Goal: Transaction & Acquisition: Purchase product/service

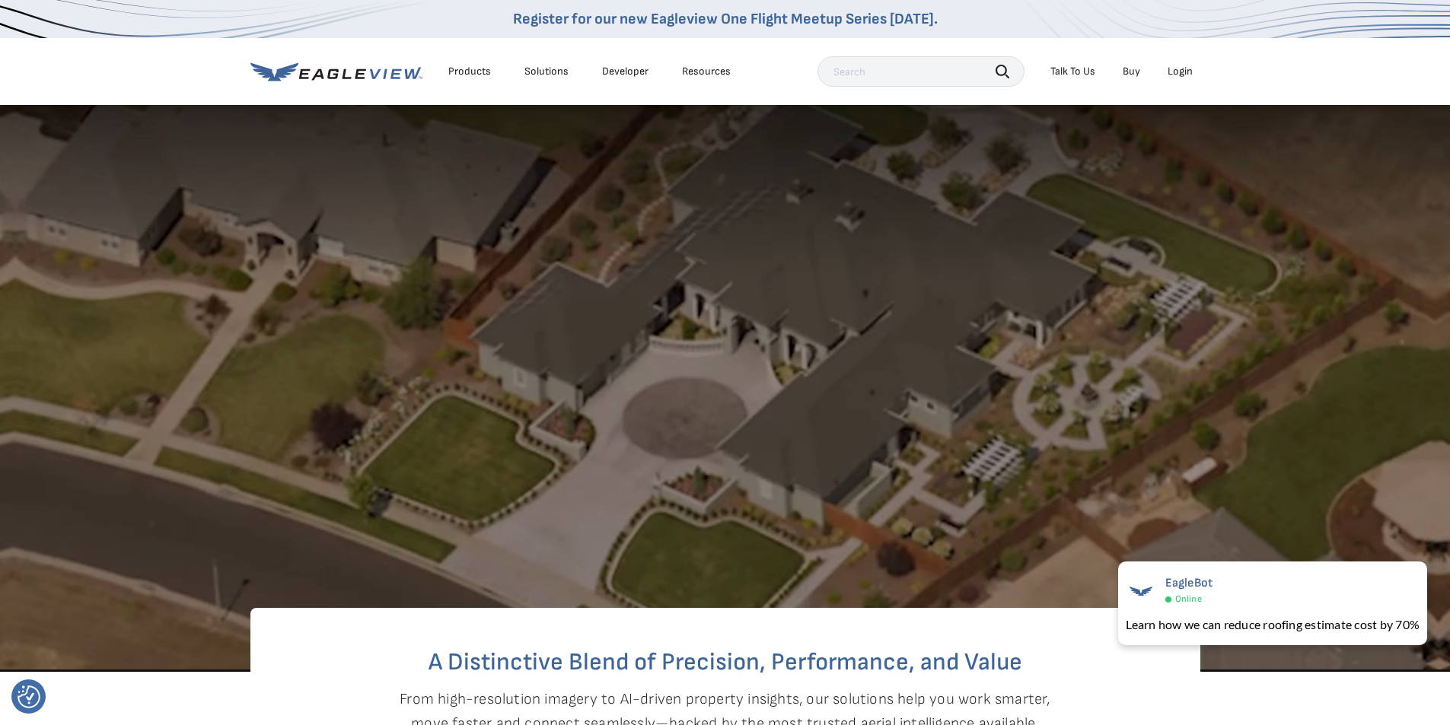
scroll to position [304, 0]
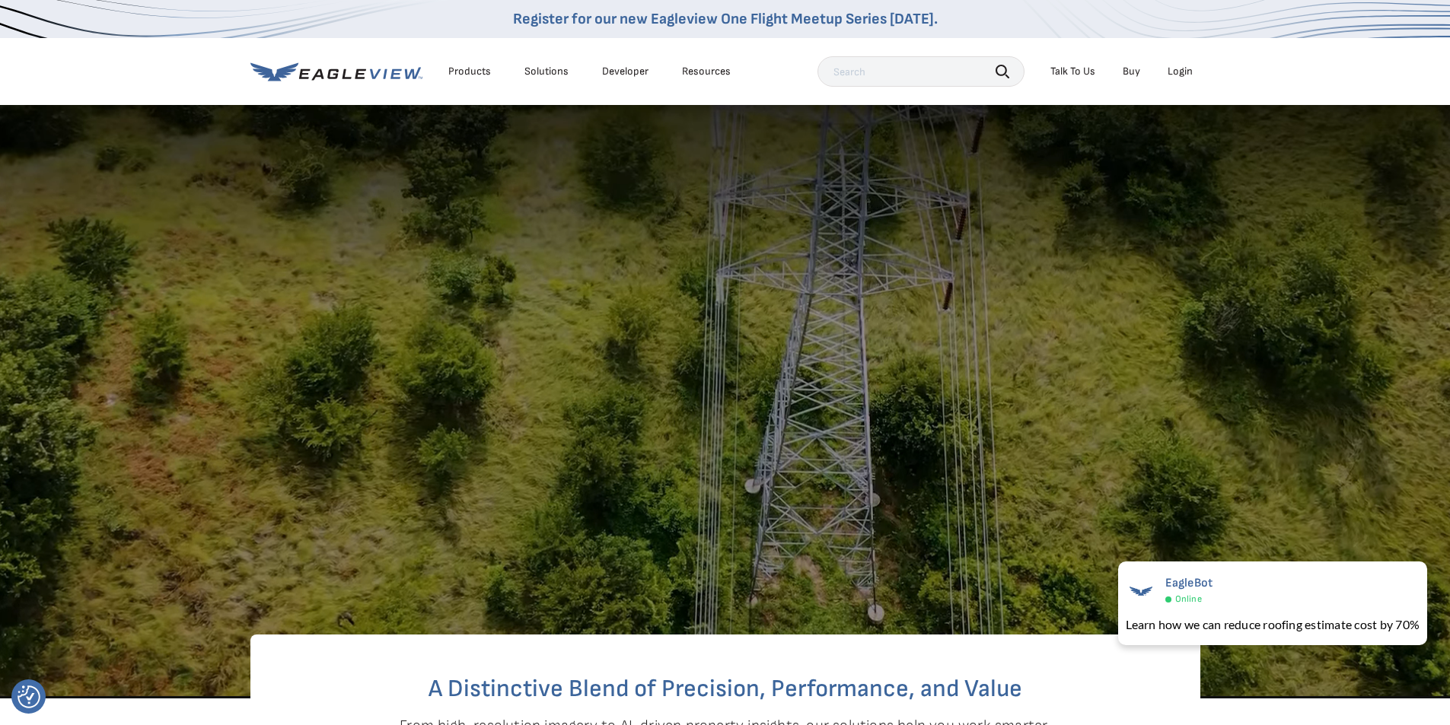
drag, startPoint x: 1006, startPoint y: 18, endPoint x: 827, endPoint y: 257, distance: 299.0
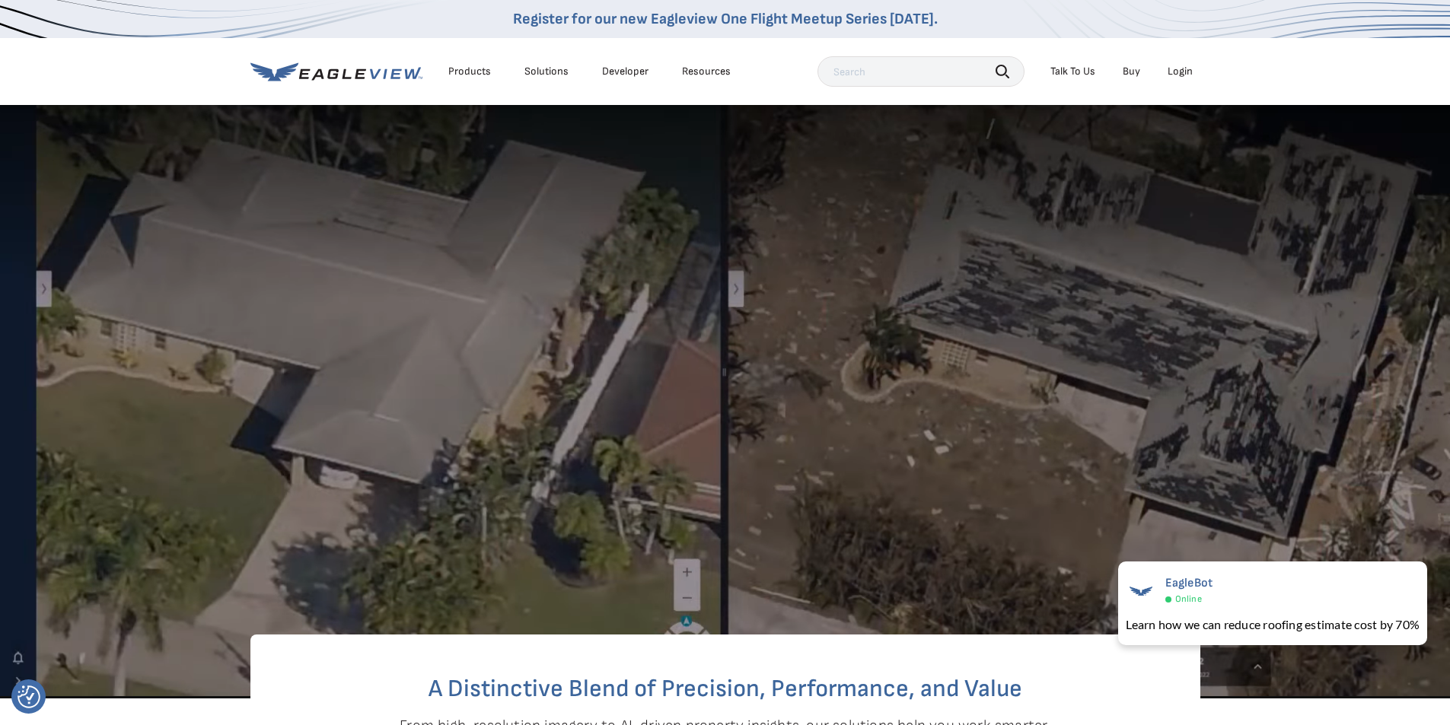
click at [1181, 71] on div "Login" at bounding box center [1180, 72] width 25 height 14
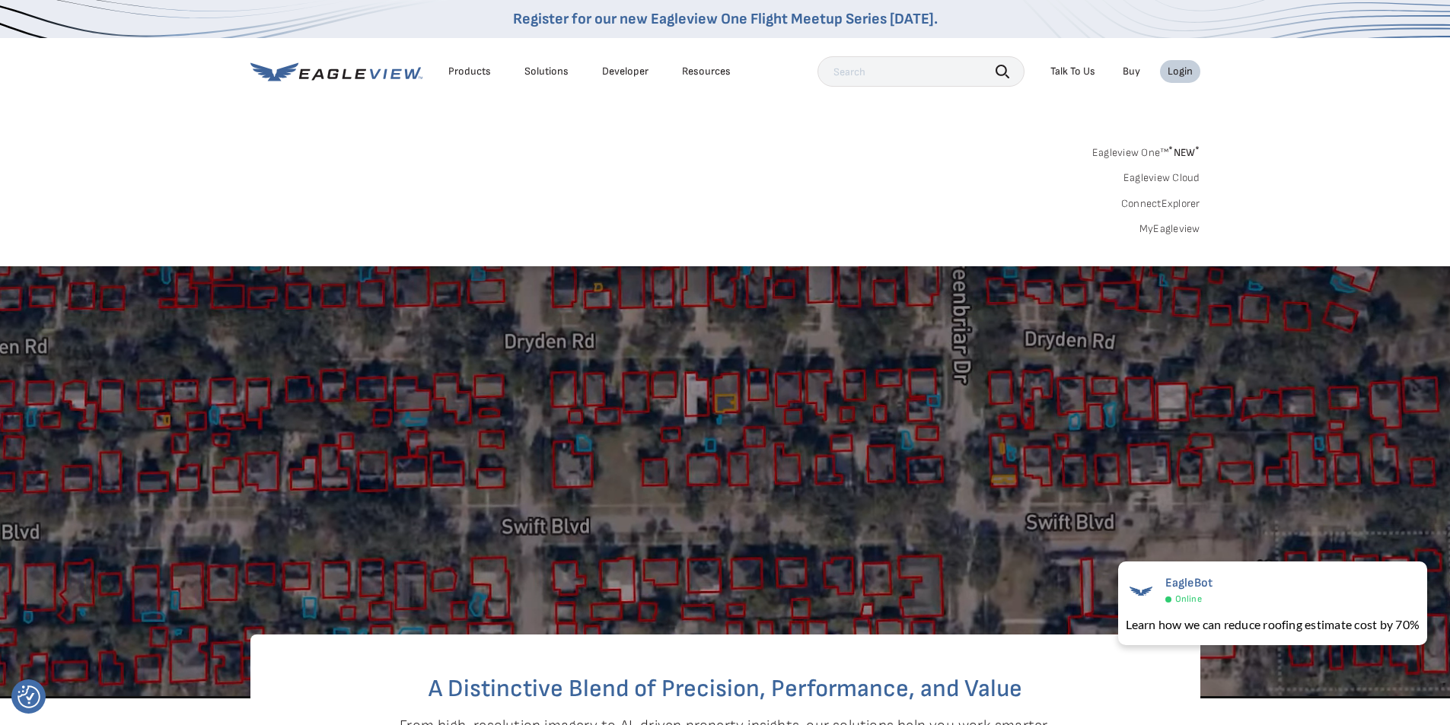
click at [1158, 228] on link "MyEagleview" at bounding box center [1169, 229] width 61 height 14
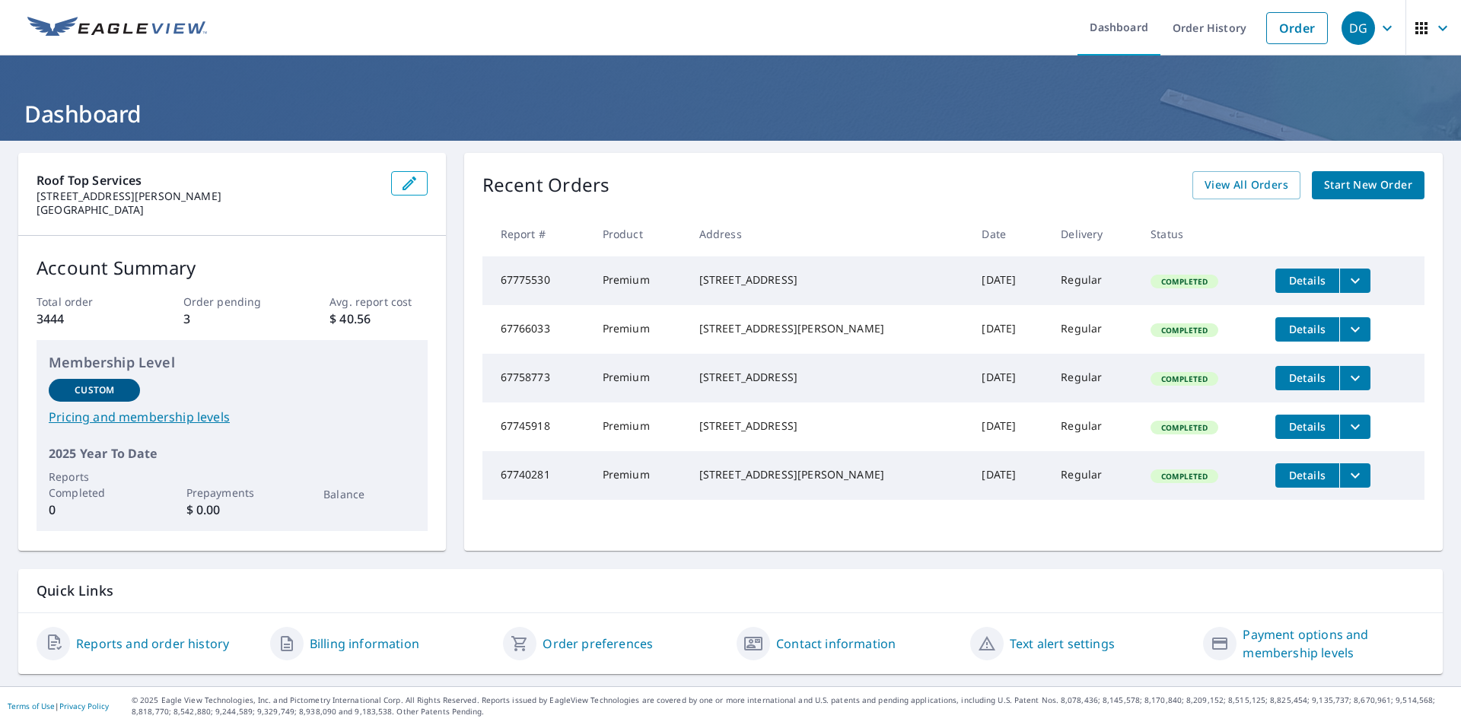
click at [1348, 186] on span "Start New Order" at bounding box center [1368, 185] width 88 height 19
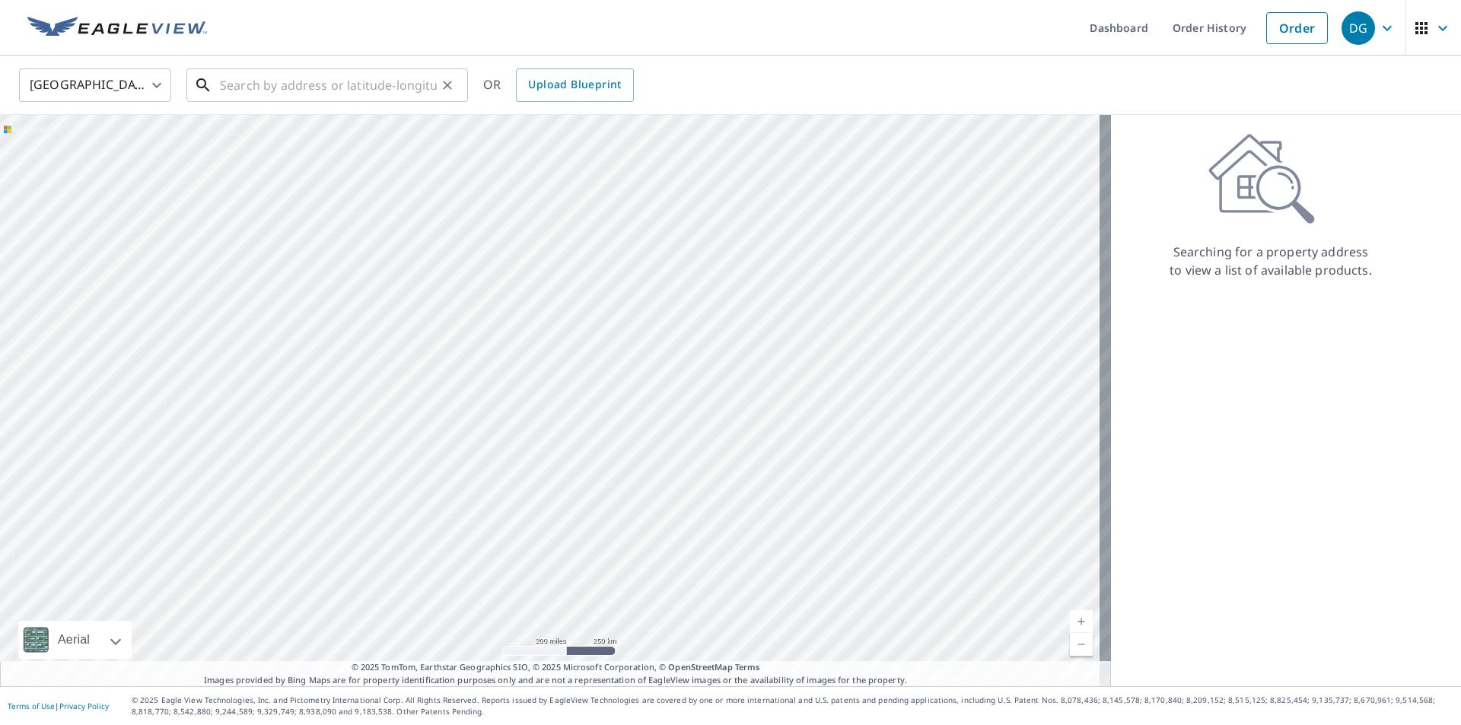
click at [271, 87] on input "text" at bounding box center [328, 85] width 217 height 43
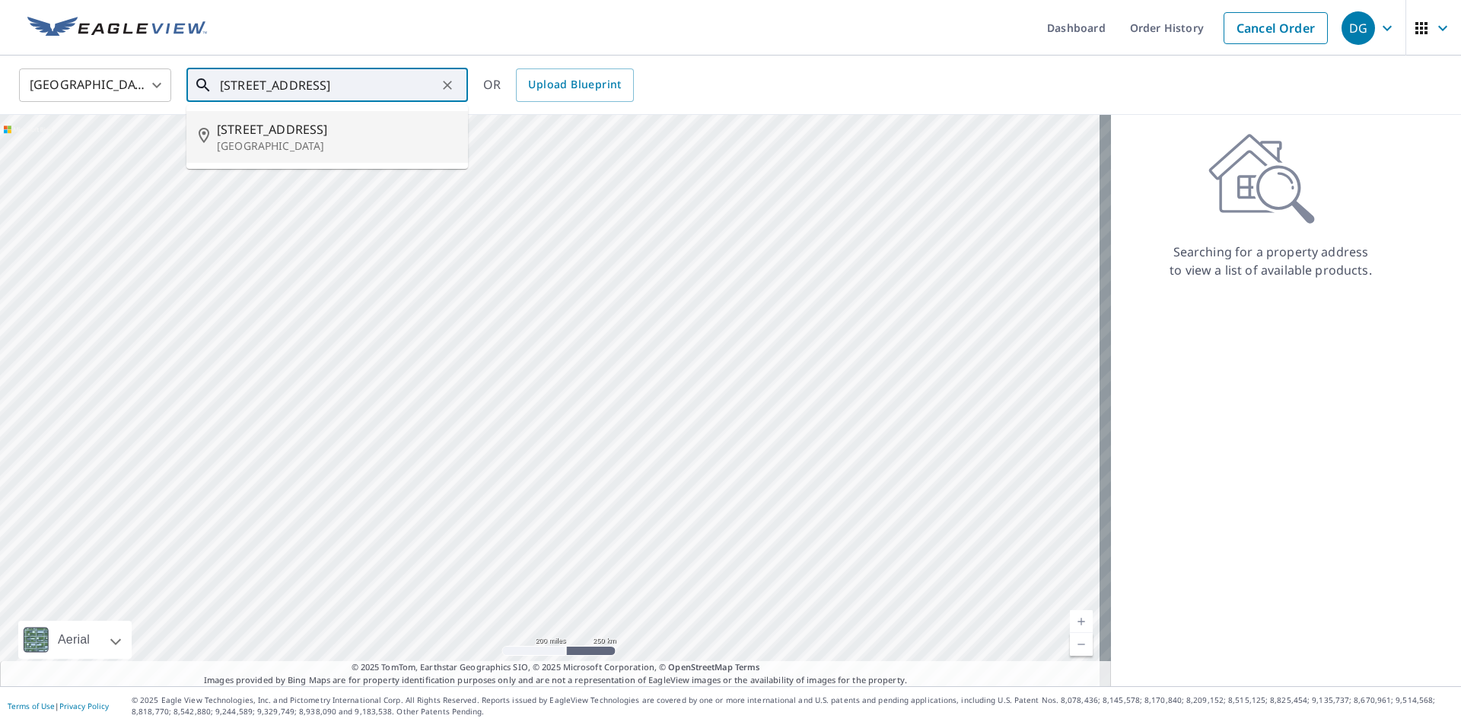
click at [307, 141] on p "Charlottesville, VA 22901" at bounding box center [336, 146] width 239 height 15
type input "1225 Apple Tree Ln Charlottesville, VA 22901"
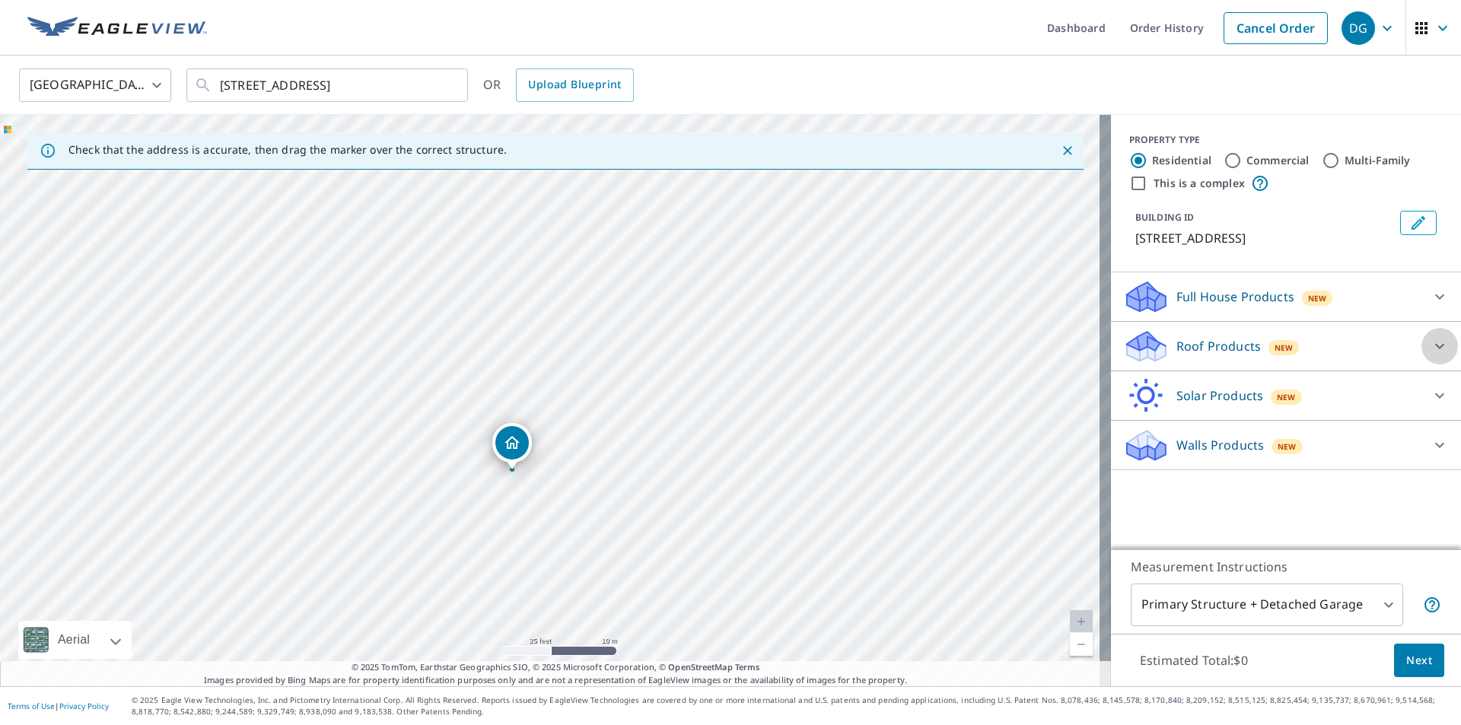
click at [1436, 349] on icon at bounding box center [1440, 346] width 9 height 5
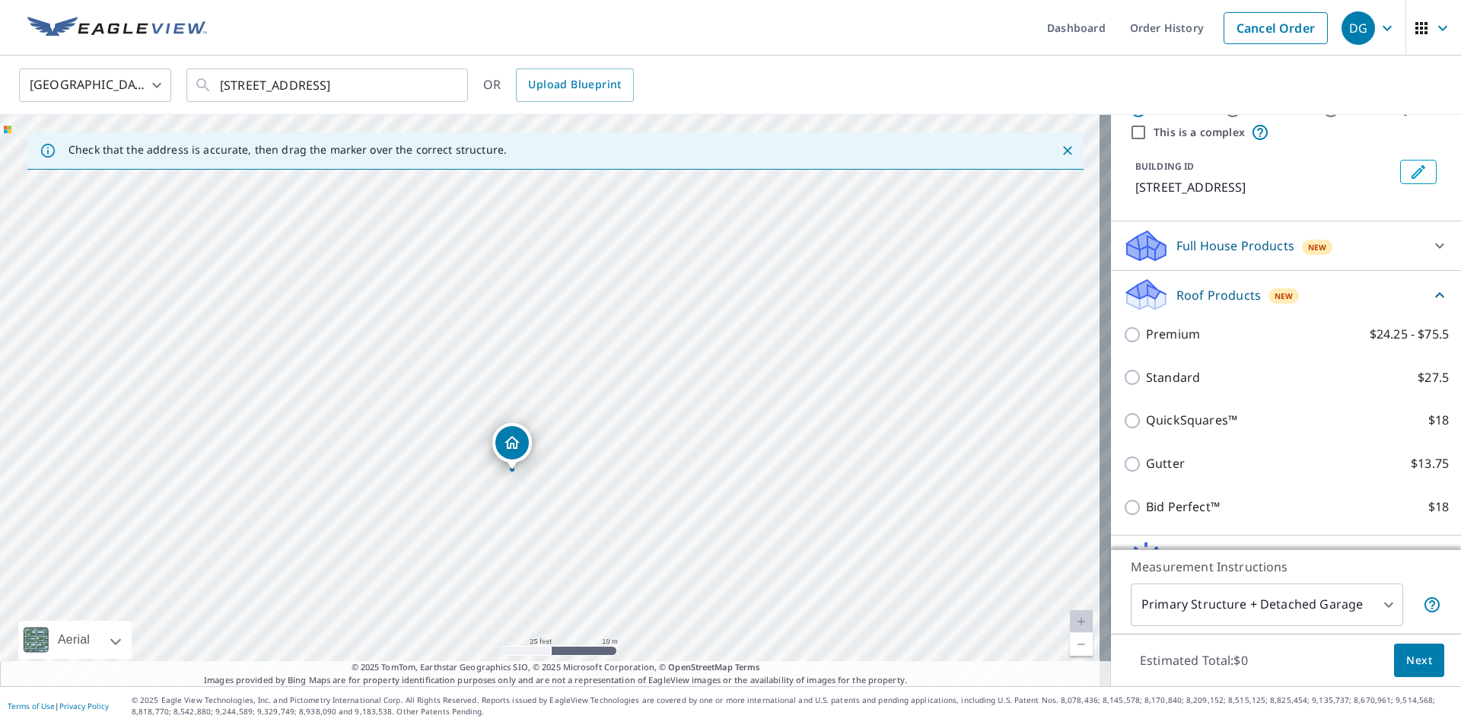
scroll to position [76, 0]
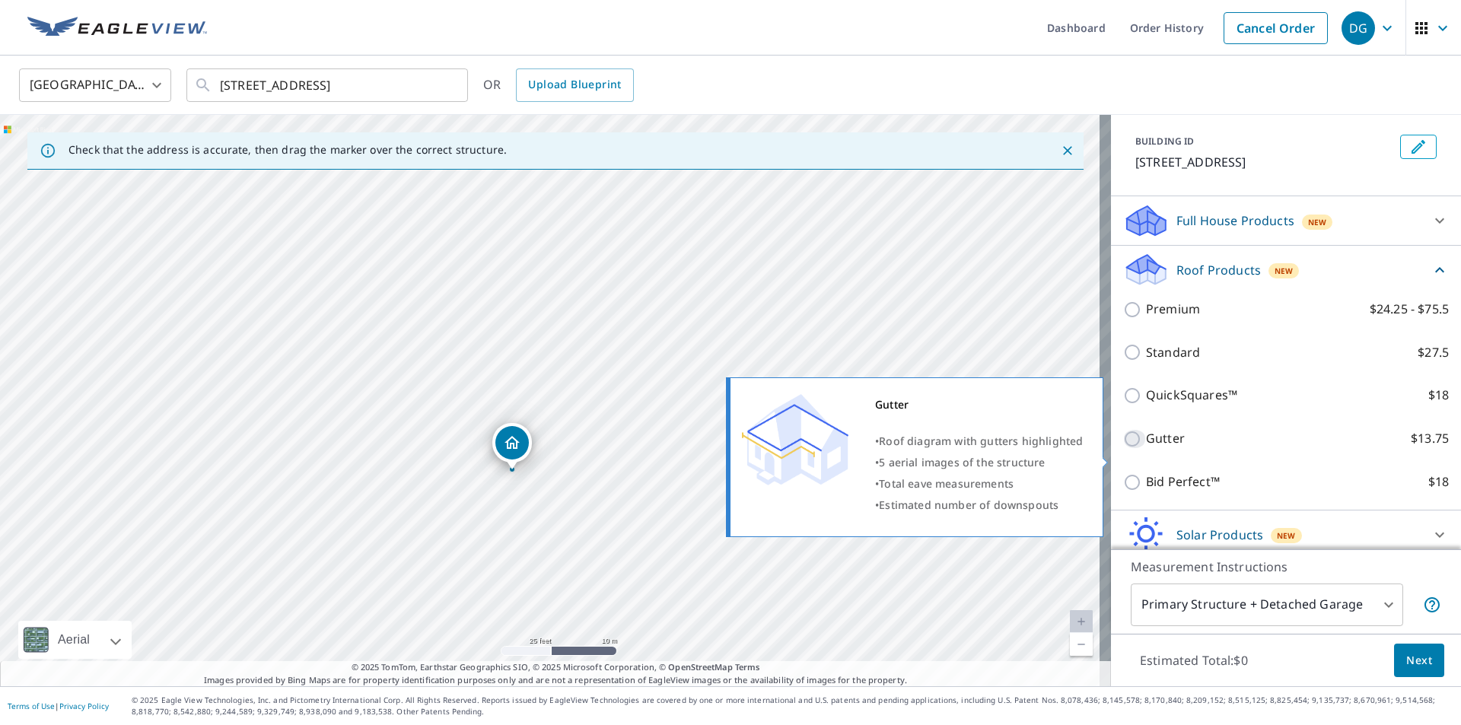
click at [1123, 448] on input "Gutter $13.75" at bounding box center [1134, 439] width 23 height 18
checkbox input "true"
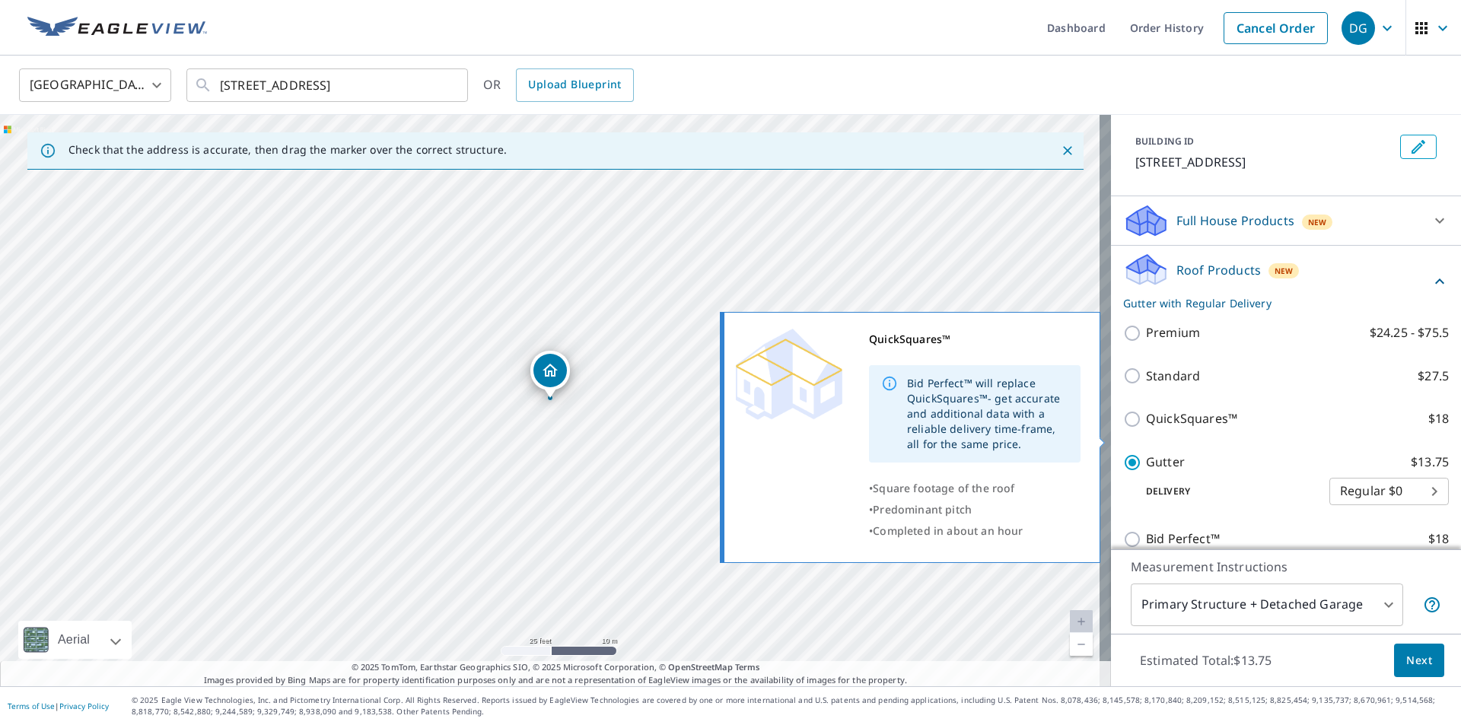
scroll to position [0, 0]
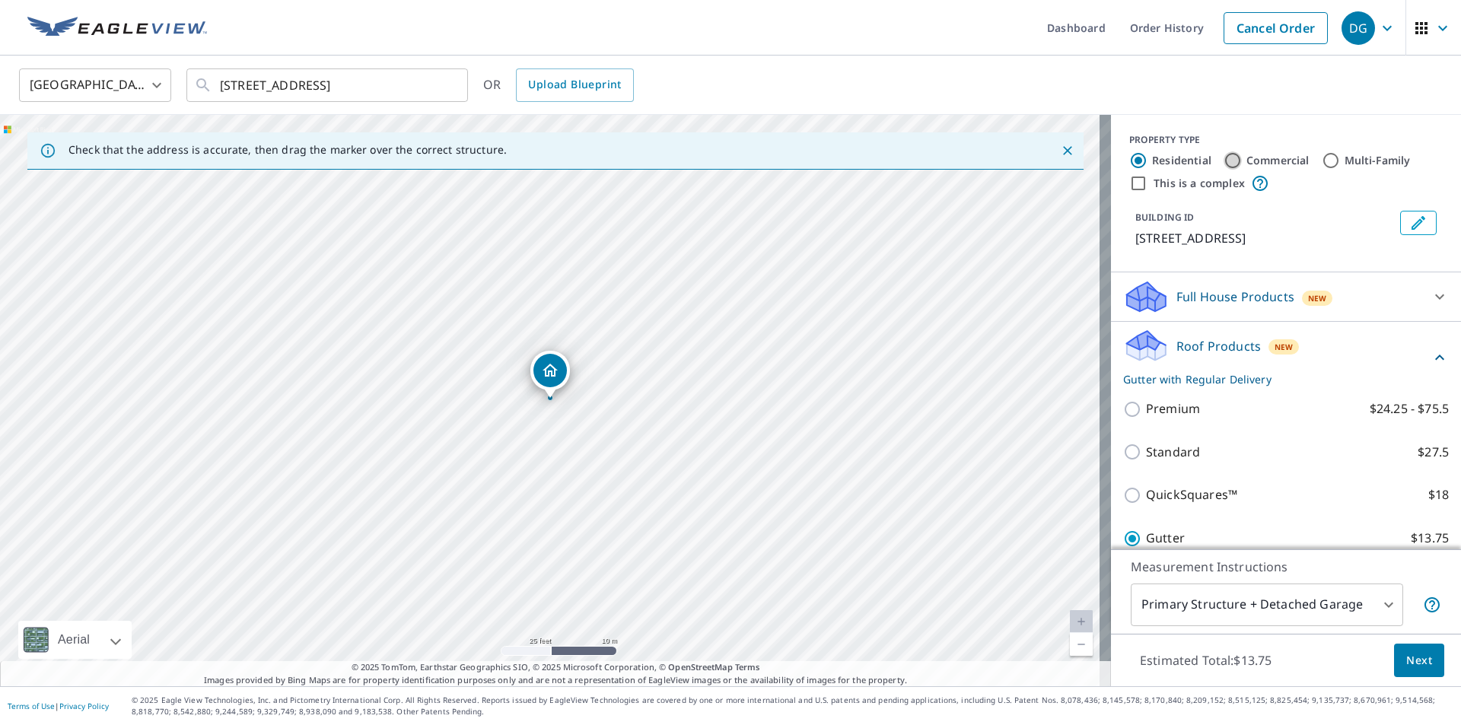
click at [1224, 159] on input "Commercial" at bounding box center [1233, 160] width 18 height 18
radio input "true"
type input "4"
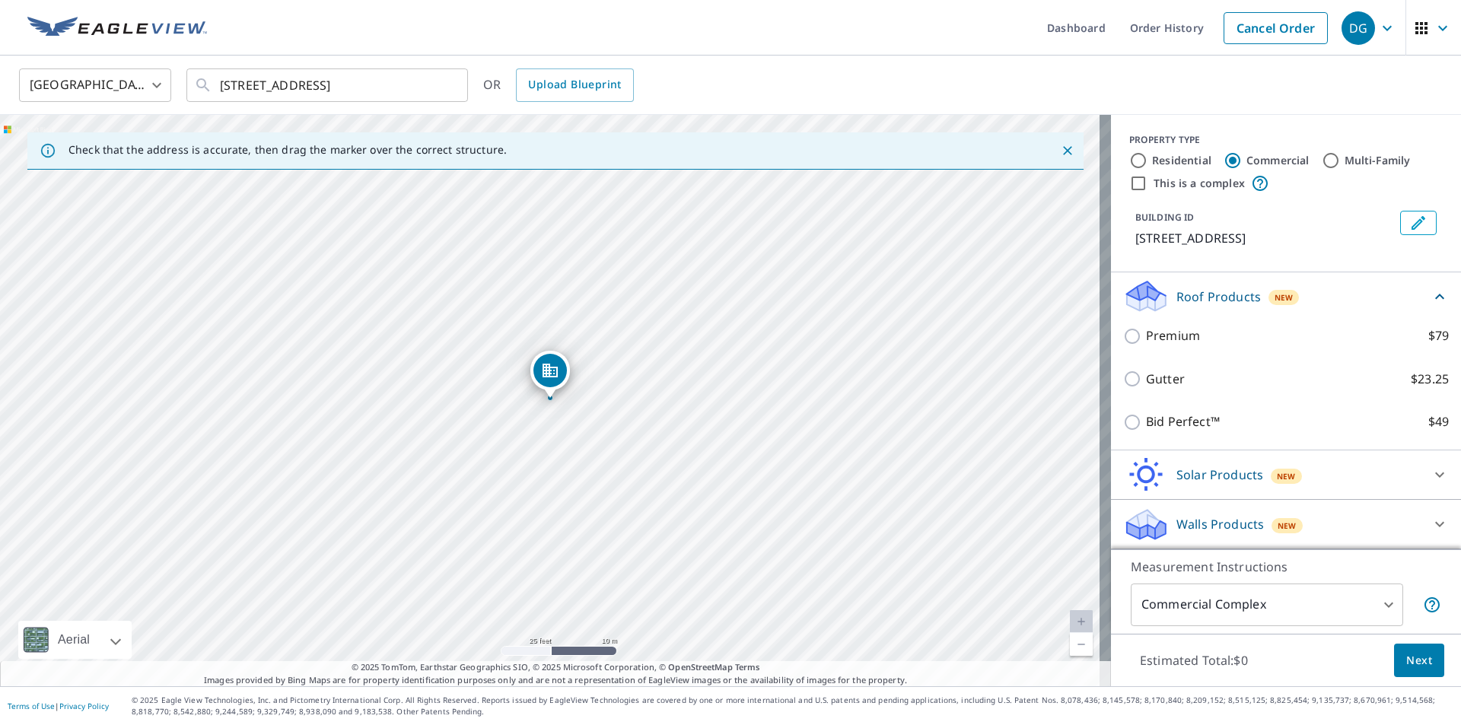
click at [1133, 161] on input "Residential" at bounding box center [1139, 160] width 18 height 18
radio input "true"
type input "1"
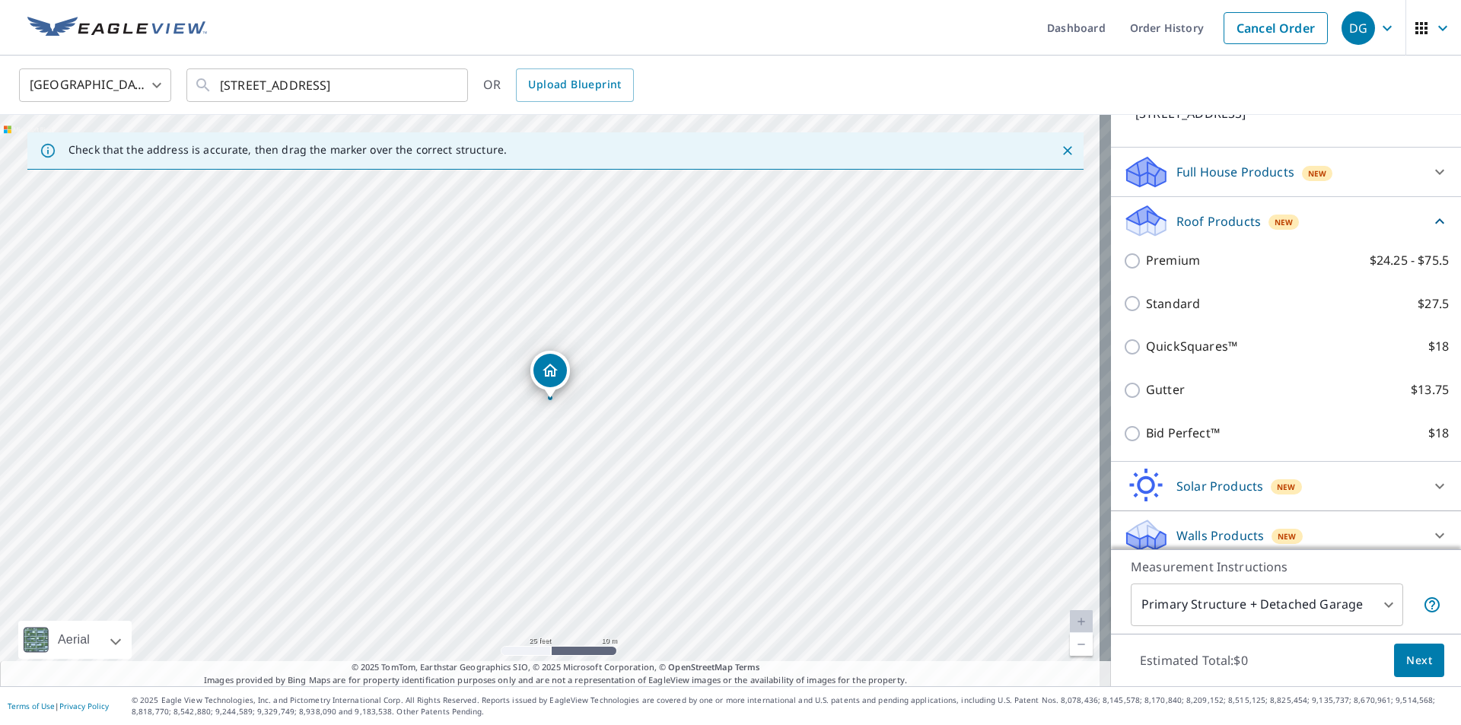
scroll to position [152, 0]
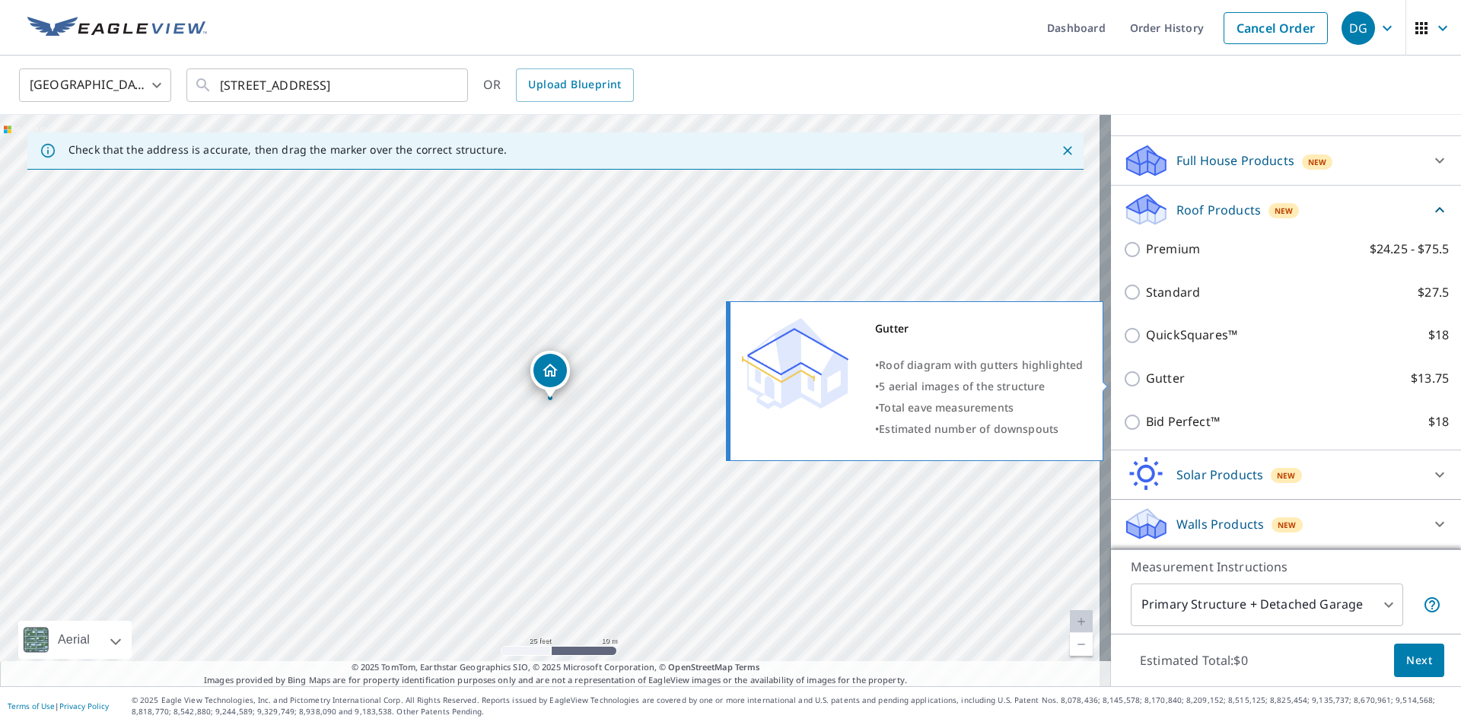
click at [1123, 383] on input "Gutter $13.75" at bounding box center [1134, 379] width 23 height 18
checkbox input "true"
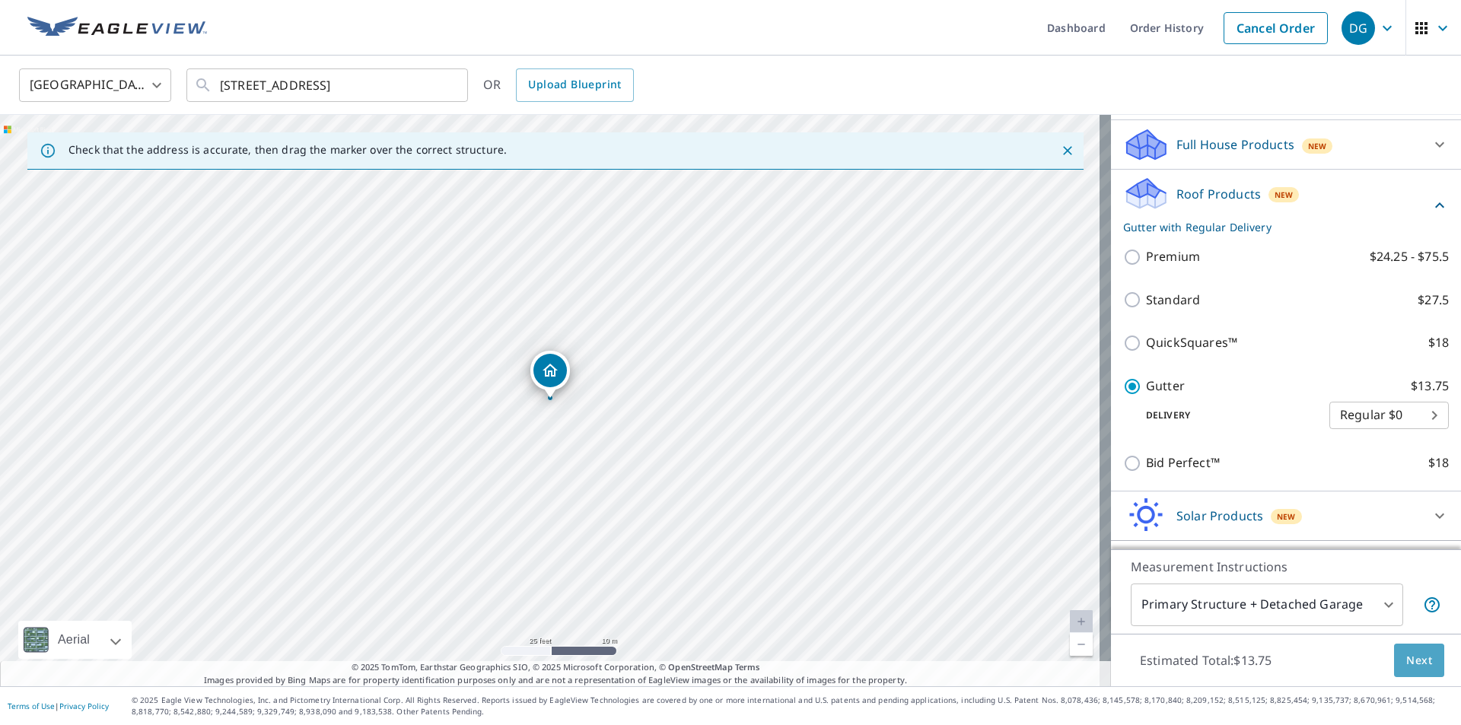
click at [1407, 659] on span "Next" at bounding box center [1420, 661] width 26 height 19
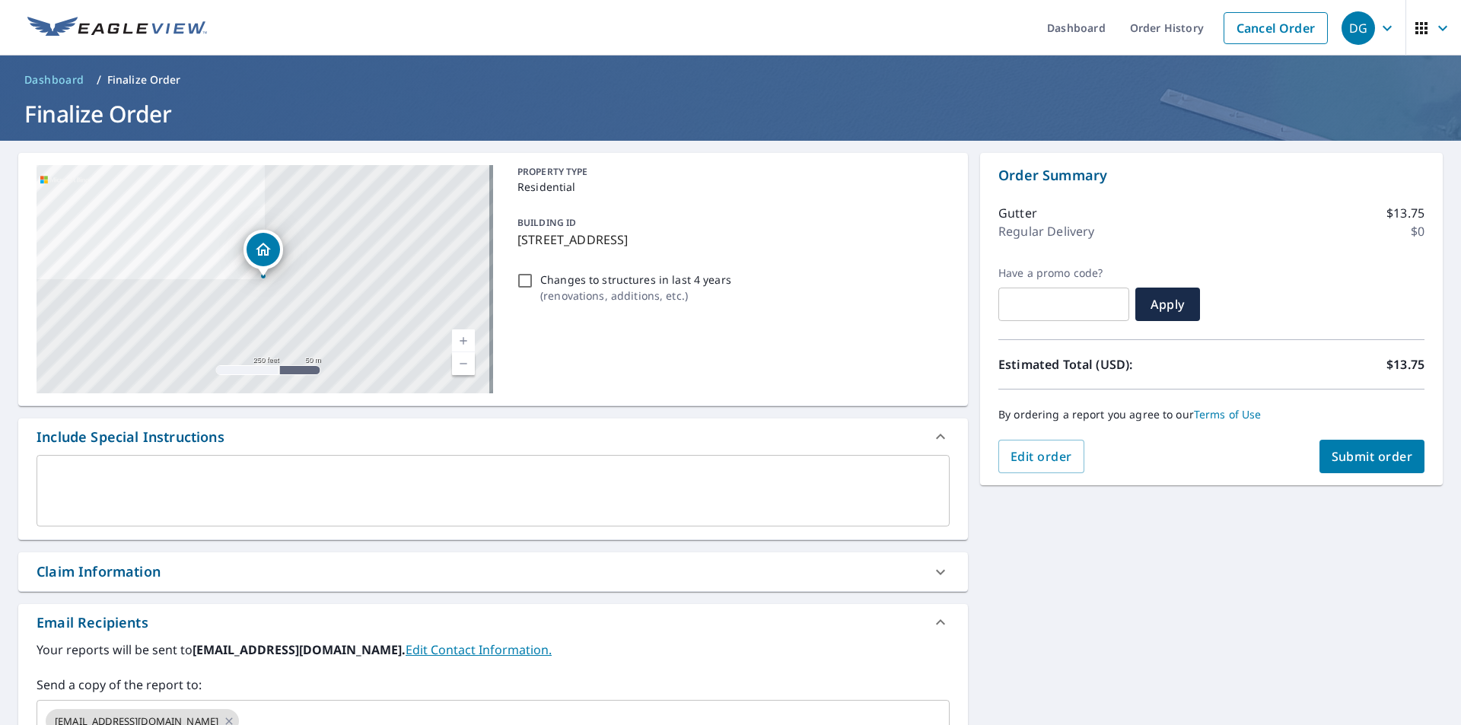
click at [135, 467] on div "x ​" at bounding box center [493, 491] width 913 height 72
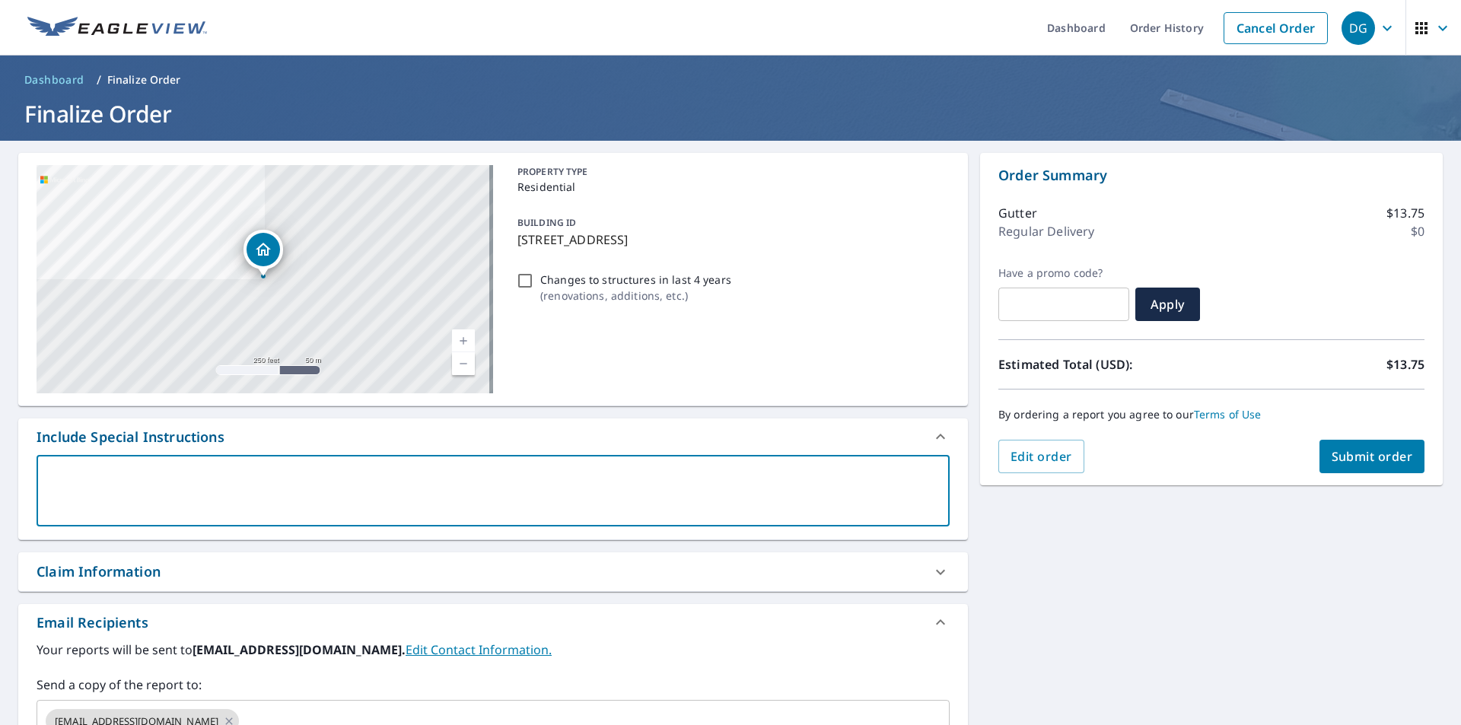
type textarea "S"
type textarea "x"
checkbox input "true"
type textarea "Su"
type textarea "x"
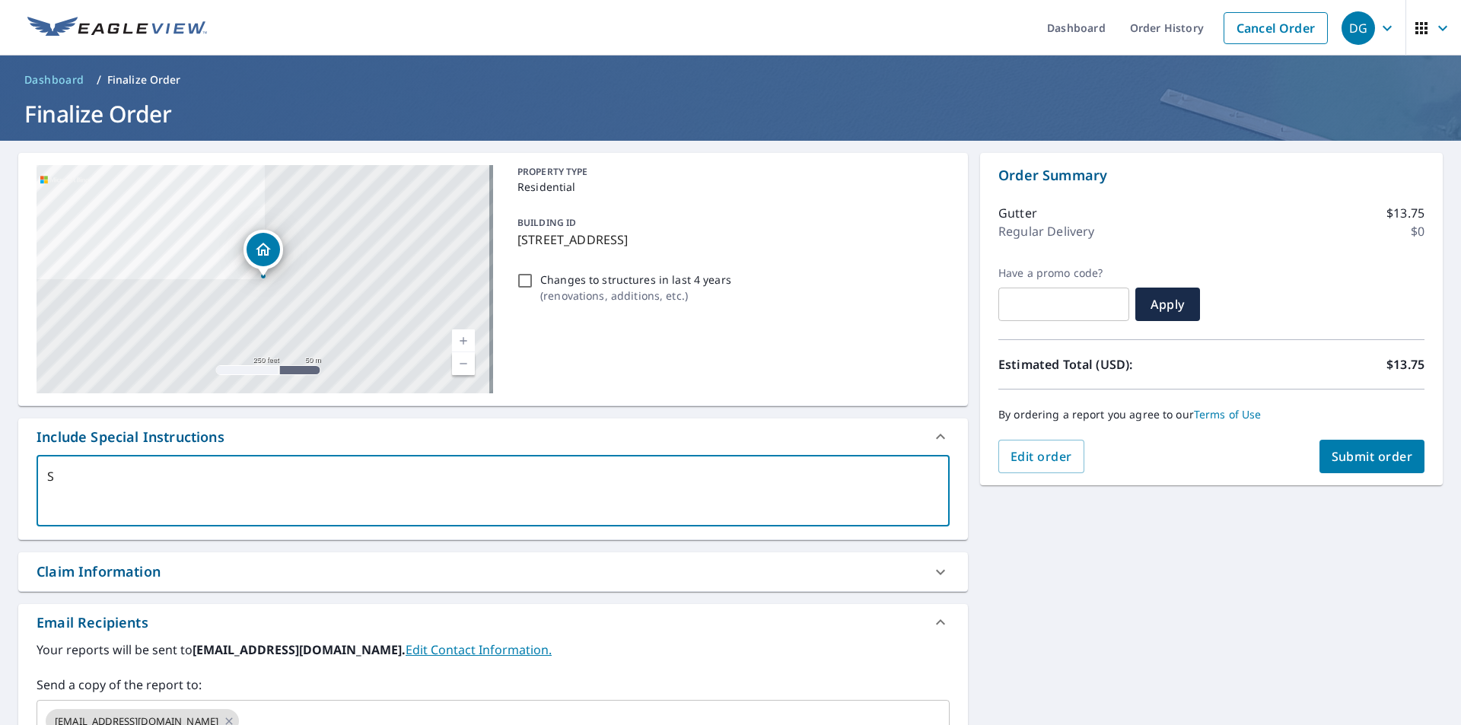
checkbox input "true"
type textarea "Suz"
type textarea "x"
checkbox input "true"
type textarea "Suza"
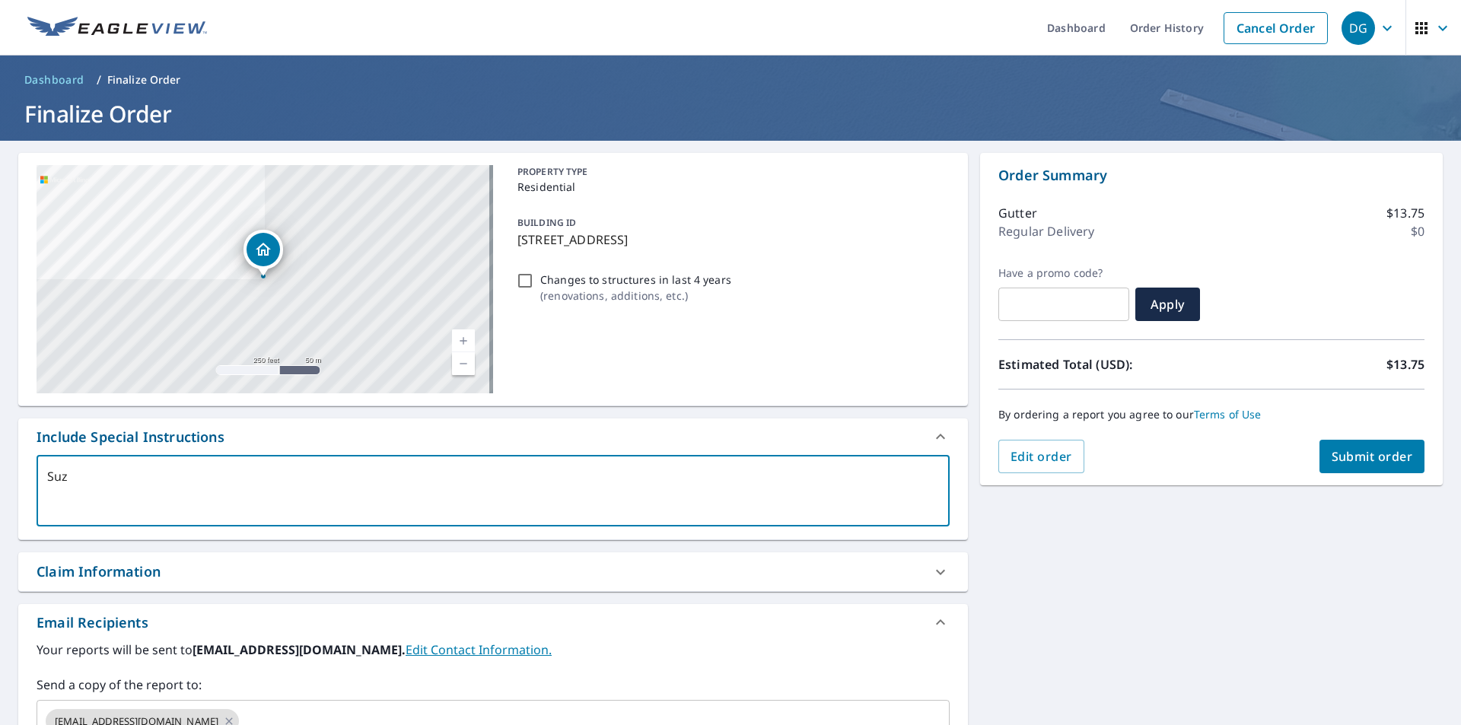
type textarea "x"
checkbox input "true"
type textarea "Suzan"
type textarea "x"
checkbox input "true"
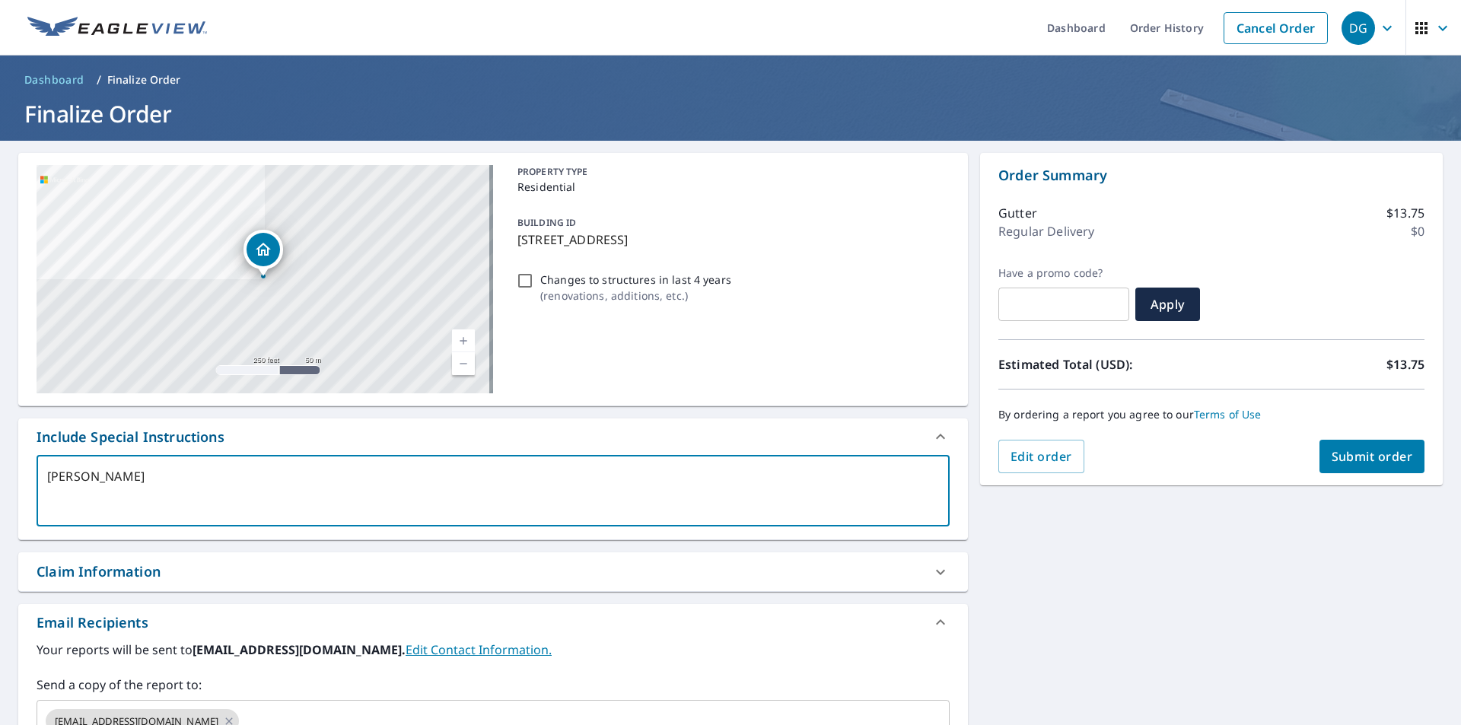
type textarea "Suzann"
type textarea "x"
checkbox input "true"
type textarea "Suzanne"
type textarea "x"
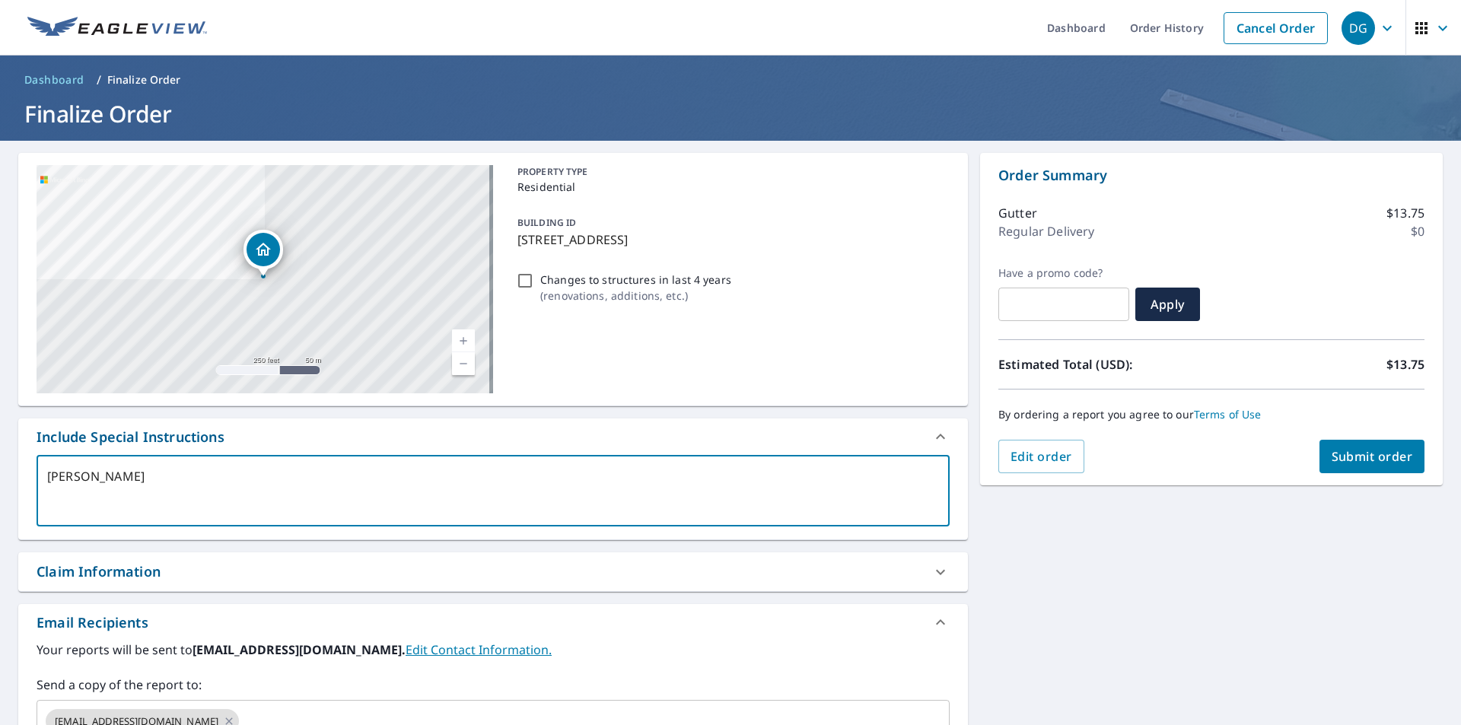
checkbox input "true"
type textarea "Suzanne"
type textarea "x"
checkbox input "true"
type textarea "Suzanne G"
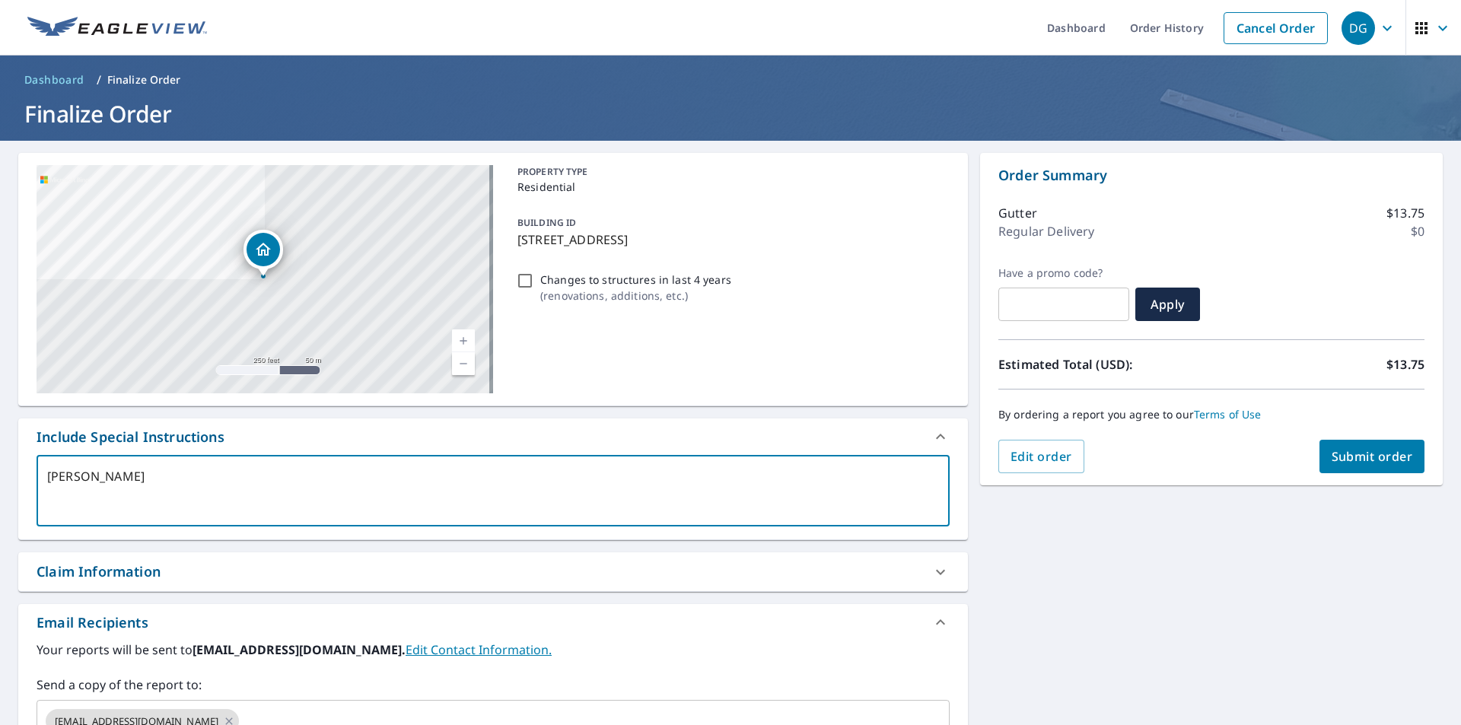
type textarea "x"
checkbox input "true"
type textarea "Suzanne Gr"
type textarea "x"
checkbox input "true"
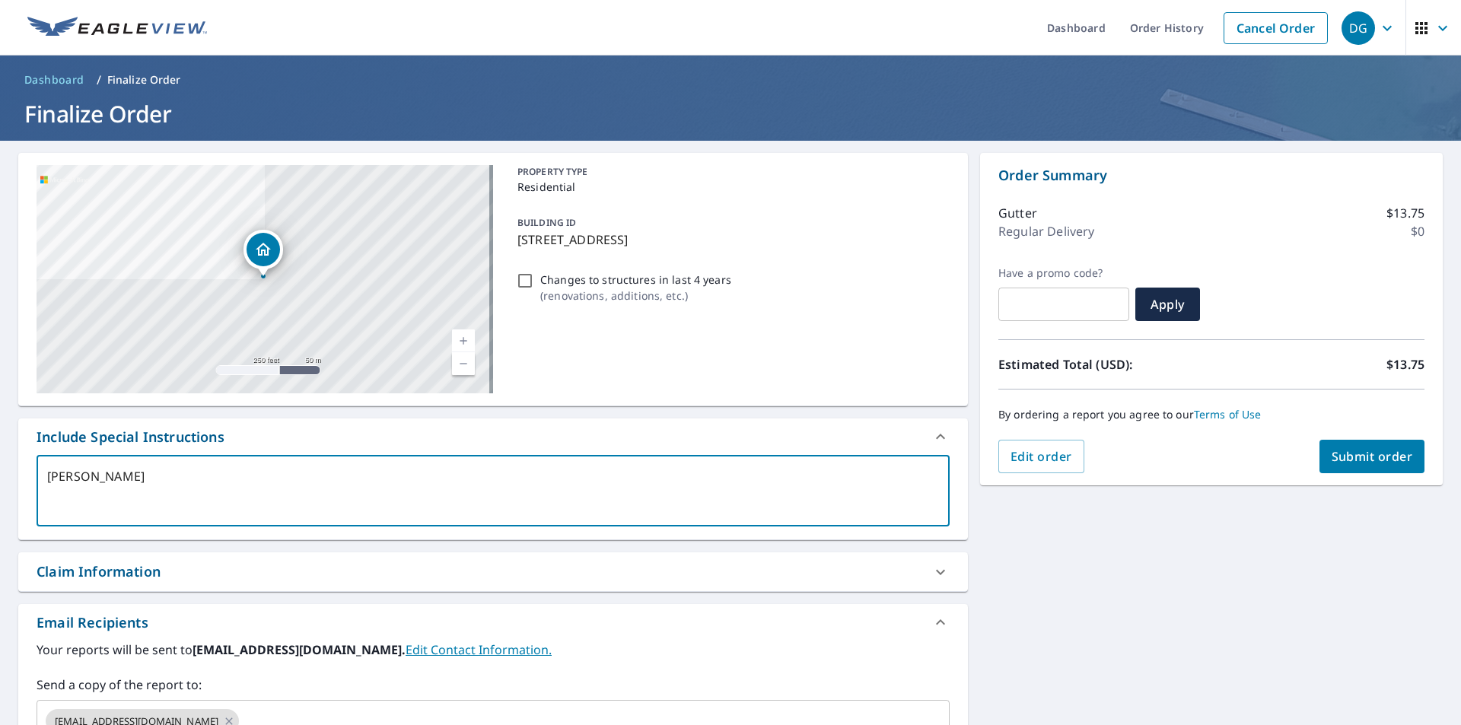
type textarea "Suzanne Gro"
type textarea "x"
checkbox input "true"
type textarea "Suzanne Gros"
type textarea "x"
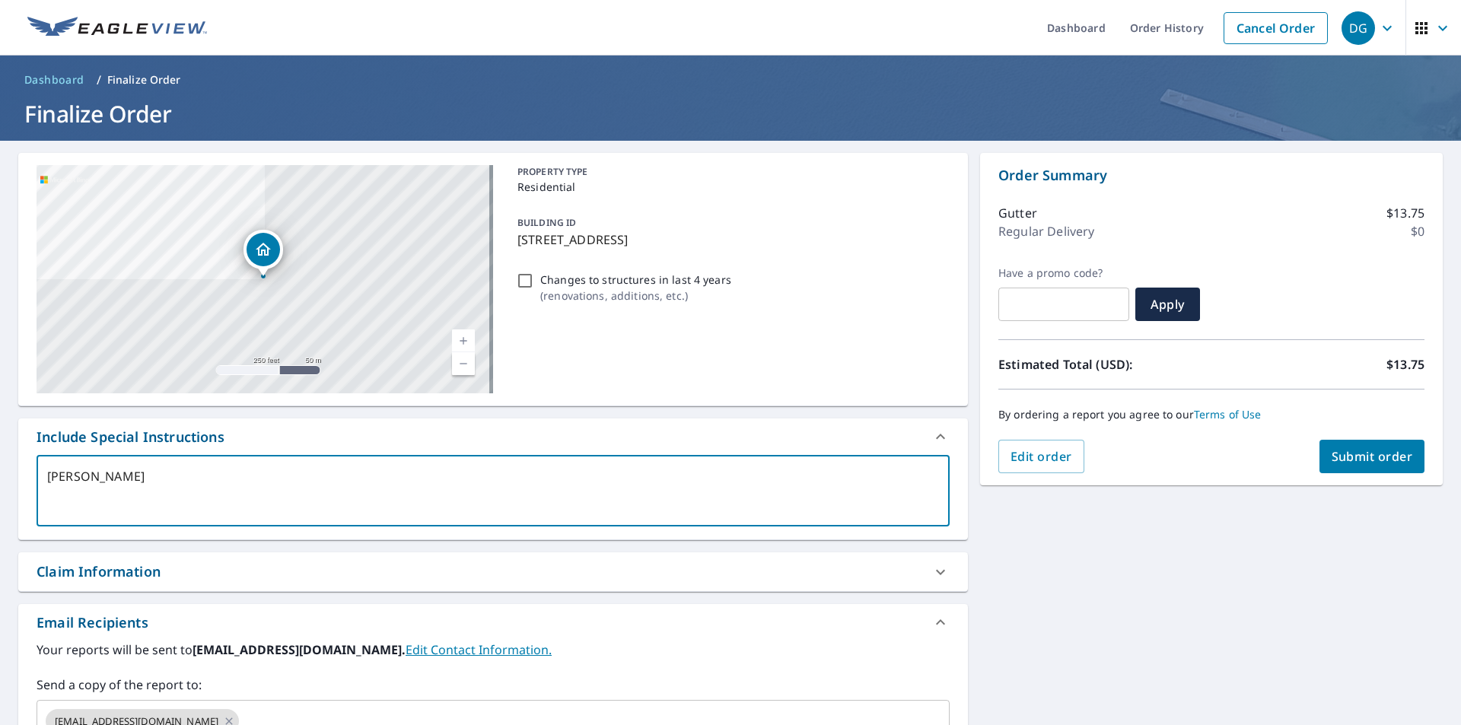
checkbox input "true"
type textarea "Suzanne Gross"
type textarea "x"
checkbox input "true"
type textarea "Suzanne Grossm"
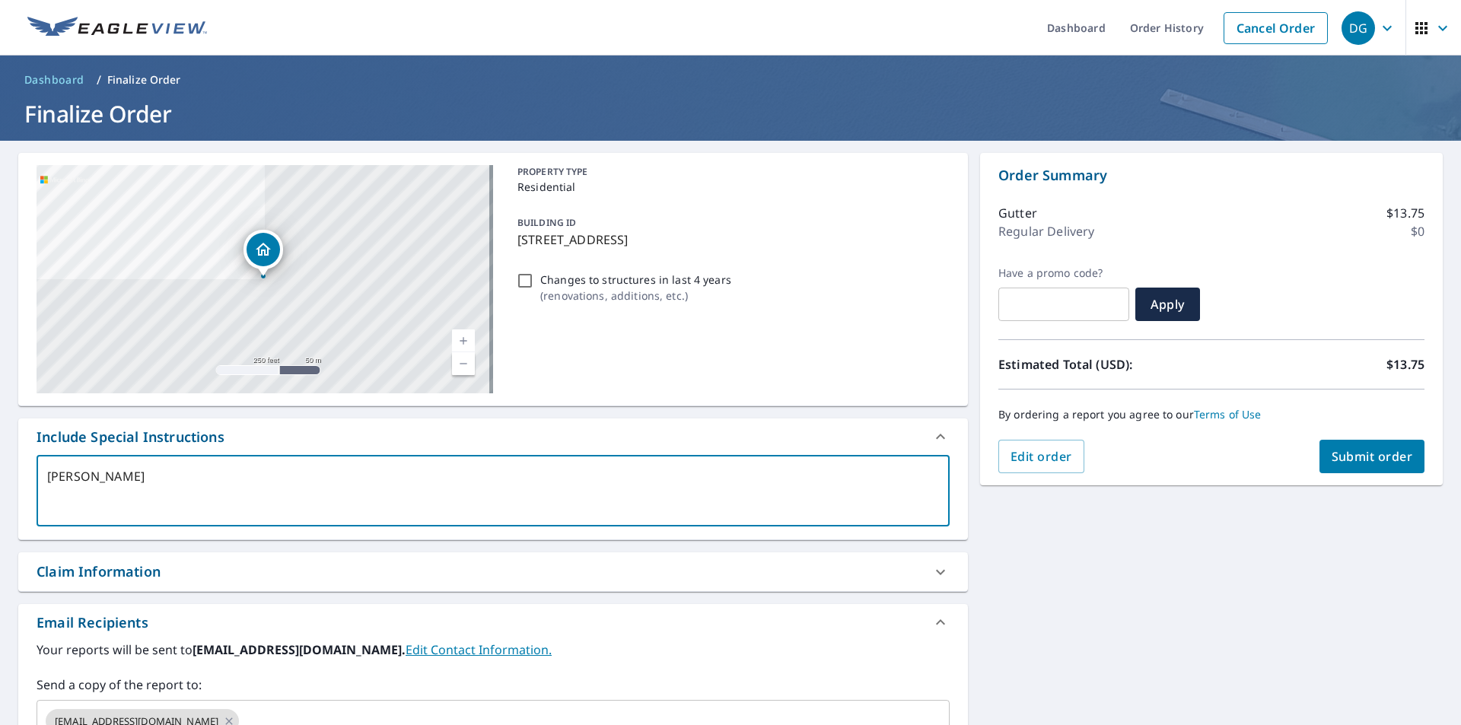
type textarea "x"
checkbox input "true"
type textarea "Suzanne Grossma"
type textarea "x"
checkbox input "true"
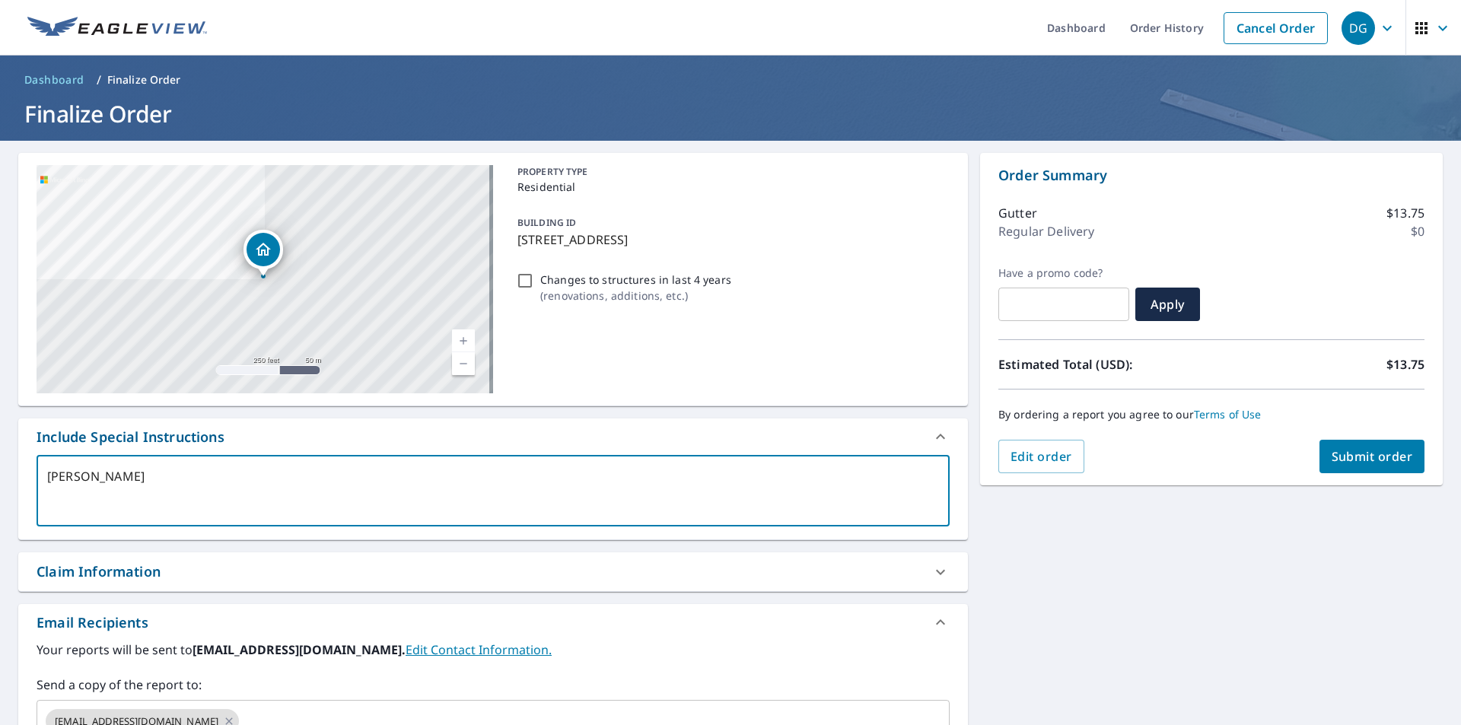
type textarea "Suzanne Grossman"
type textarea "x"
checkbox input "true"
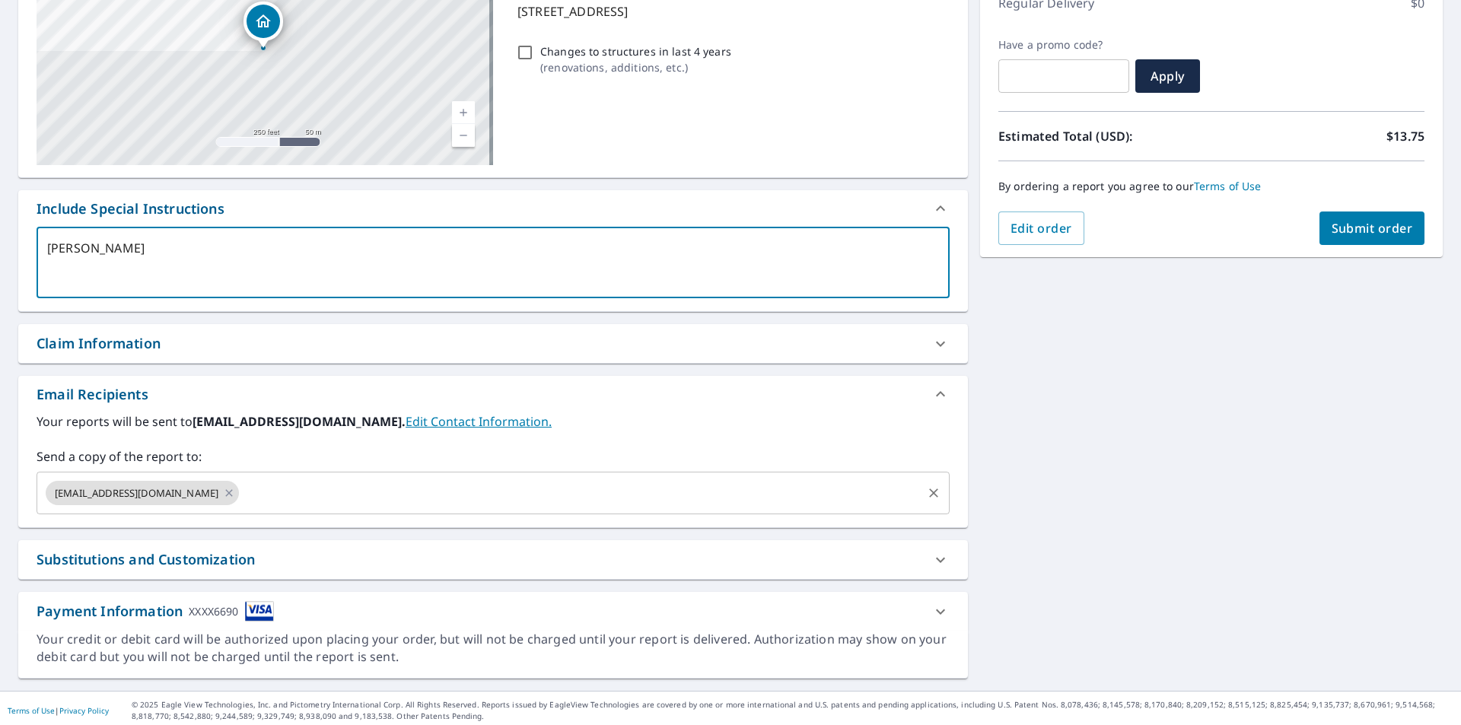
type textarea "Suzanne Grossman"
type textarea "x"
click at [296, 486] on input "text" at bounding box center [580, 493] width 679 height 29
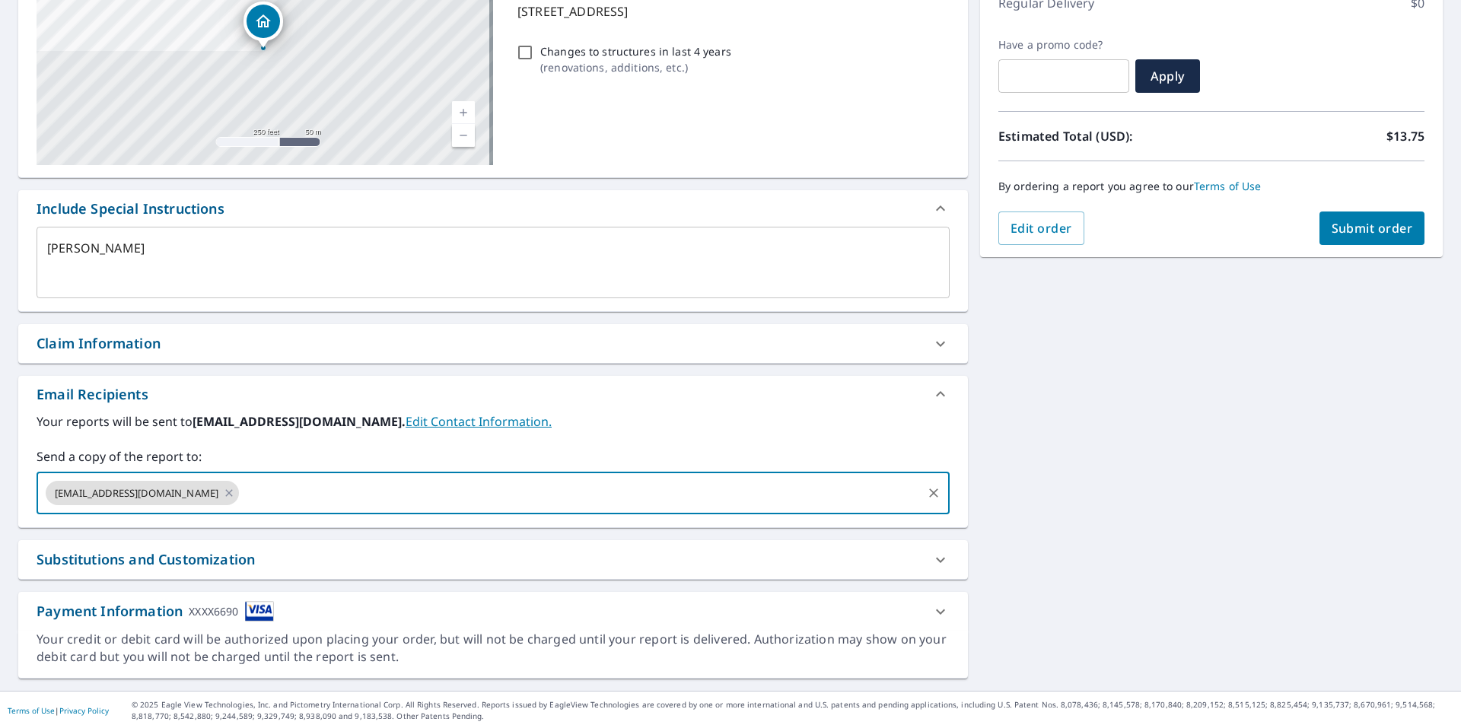
type input "D"
type input "david@rooftopservicesva.com"
type textarea "x"
checkbox input "true"
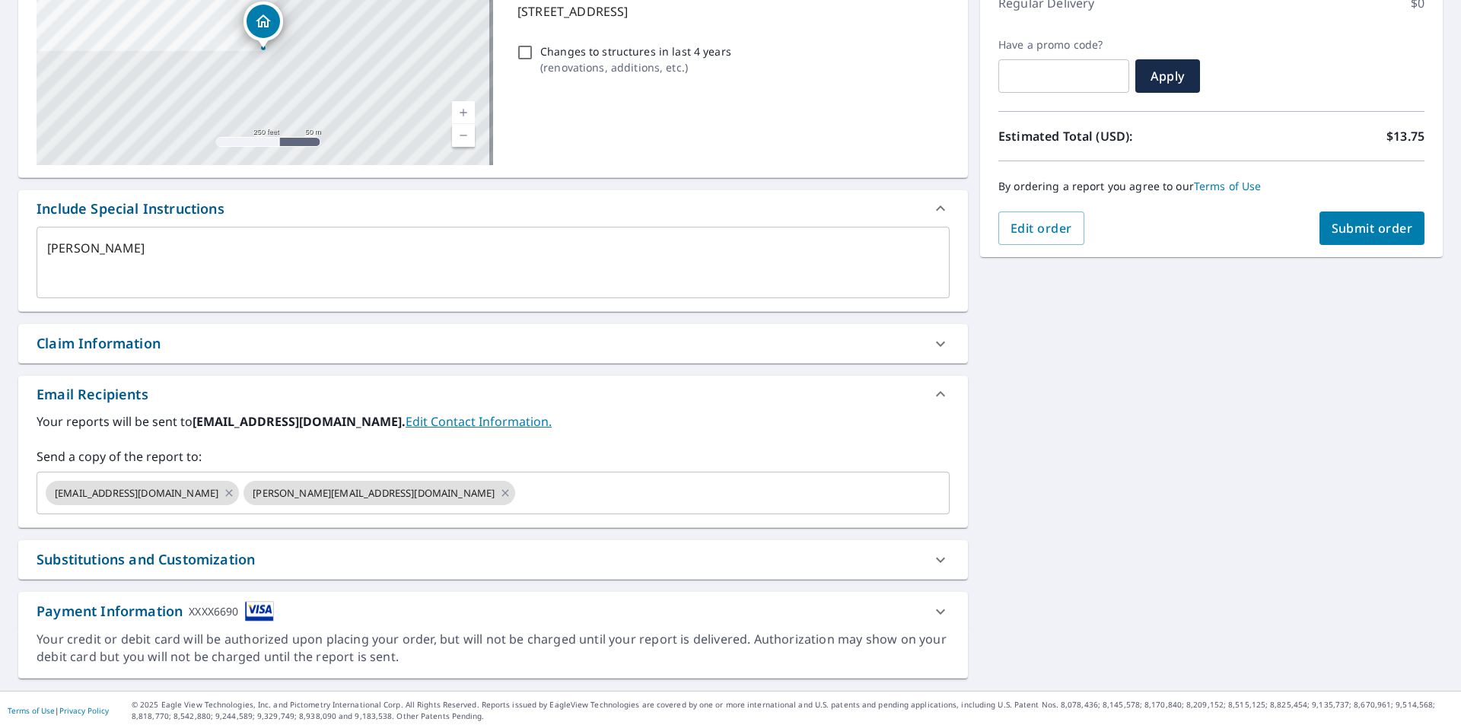
click at [445, 543] on div "Substitutions and Customization" at bounding box center [493, 559] width 950 height 39
type textarea "x"
checkbox input "true"
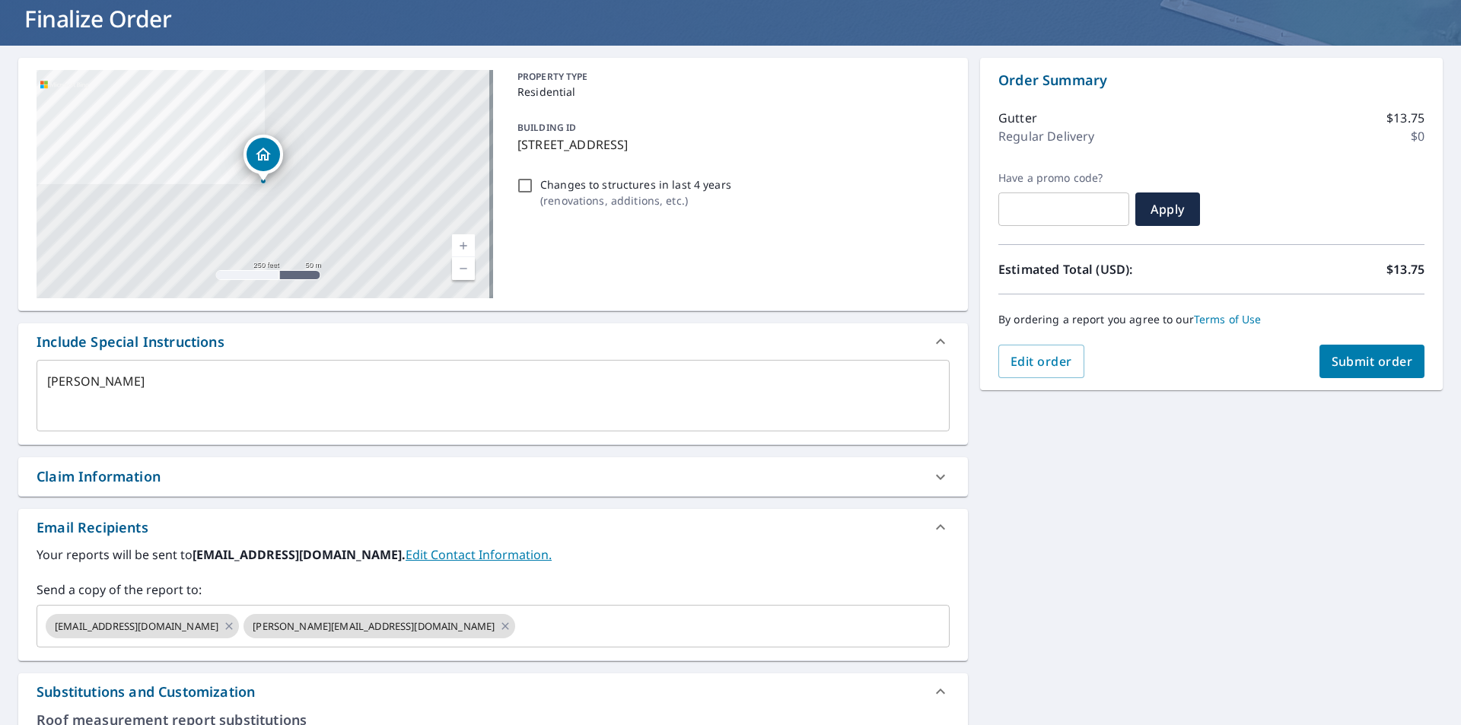
scroll to position [91, 0]
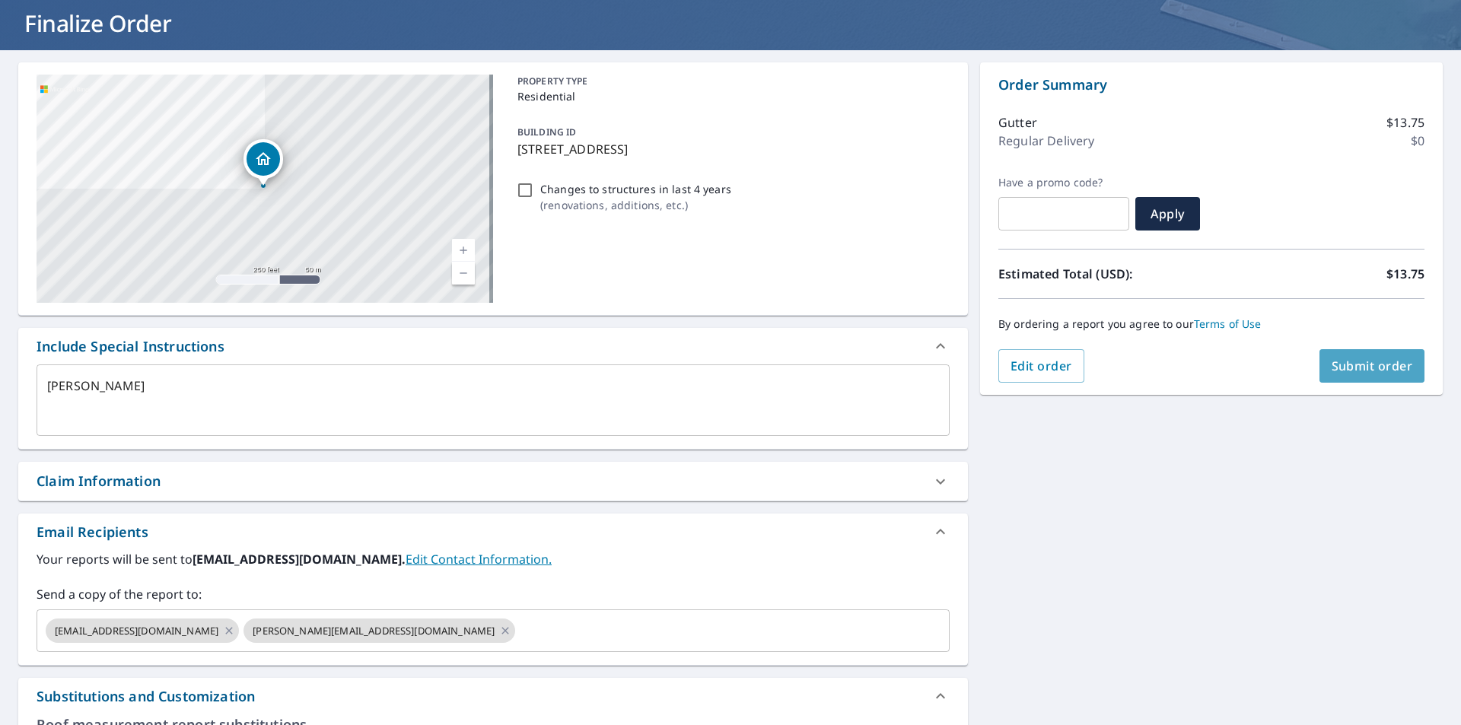
click at [1356, 368] on span "Submit order" at bounding box center [1372, 366] width 81 height 17
type textarea "x"
checkbox input "true"
